Goal: Book appointment/travel/reservation

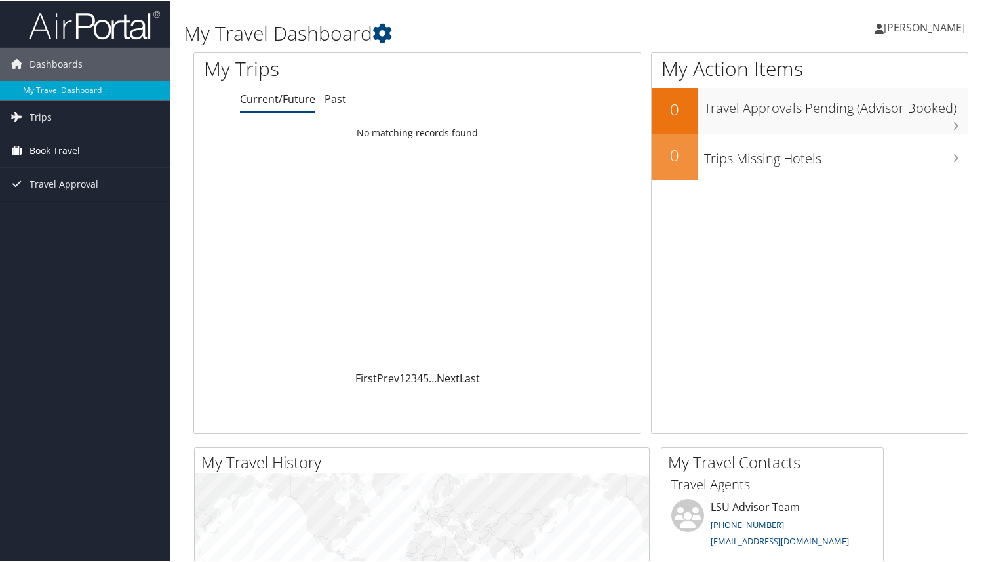
click at [80, 149] on link "Book Travel" at bounding box center [85, 149] width 170 height 33
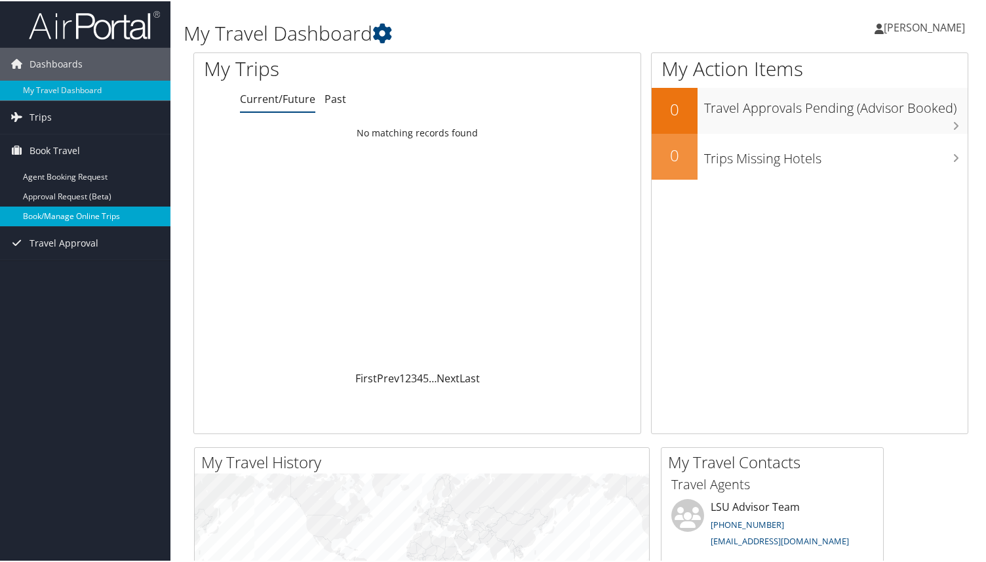
click at [81, 220] on link "Book/Manage Online Trips" at bounding box center [85, 215] width 170 height 20
